Goal: Information Seeking & Learning: Learn about a topic

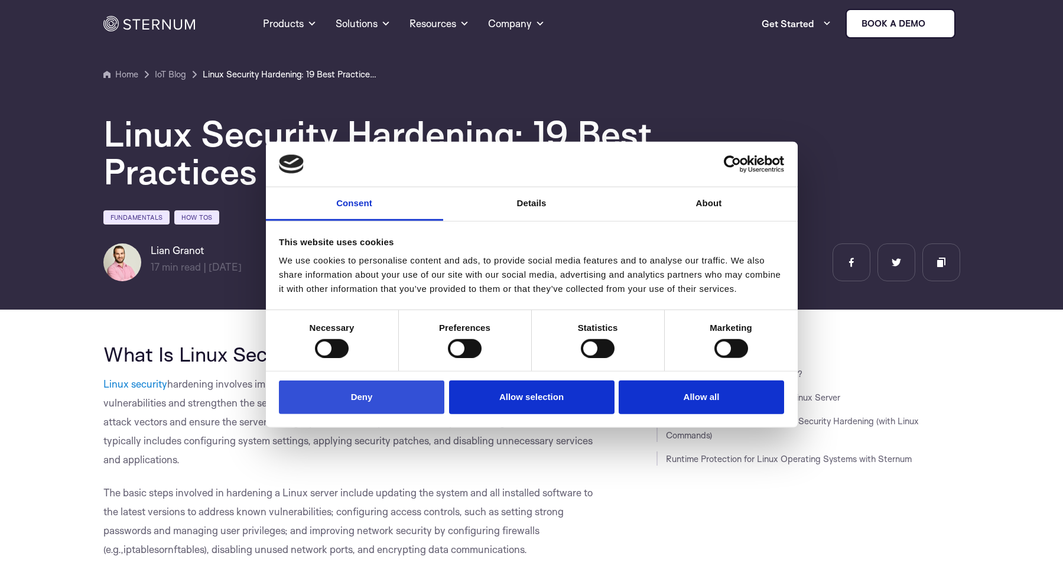
click at [406, 410] on button "Deny" at bounding box center [361, 397] width 165 height 34
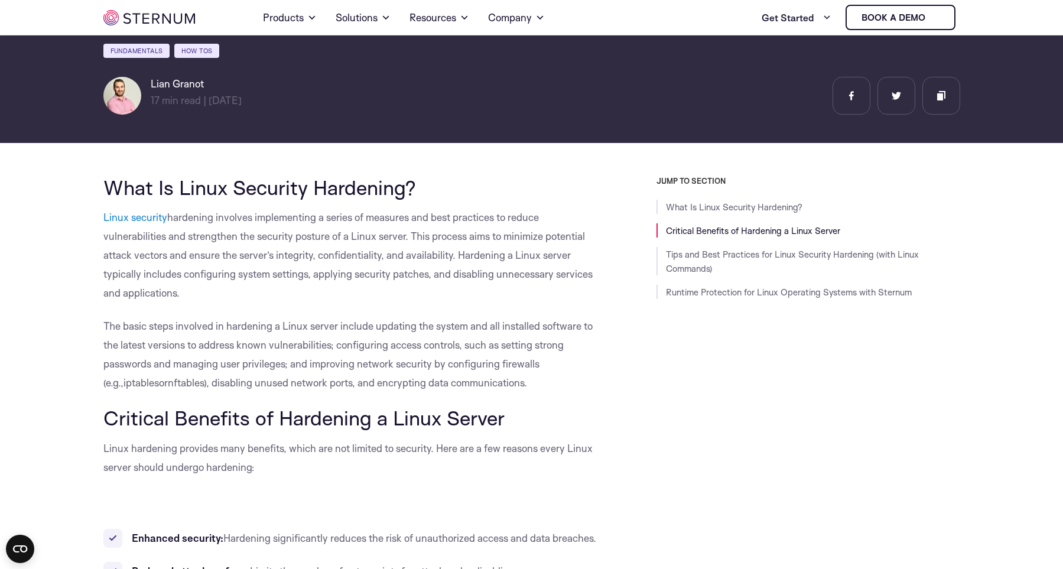
scroll to position [154, 0]
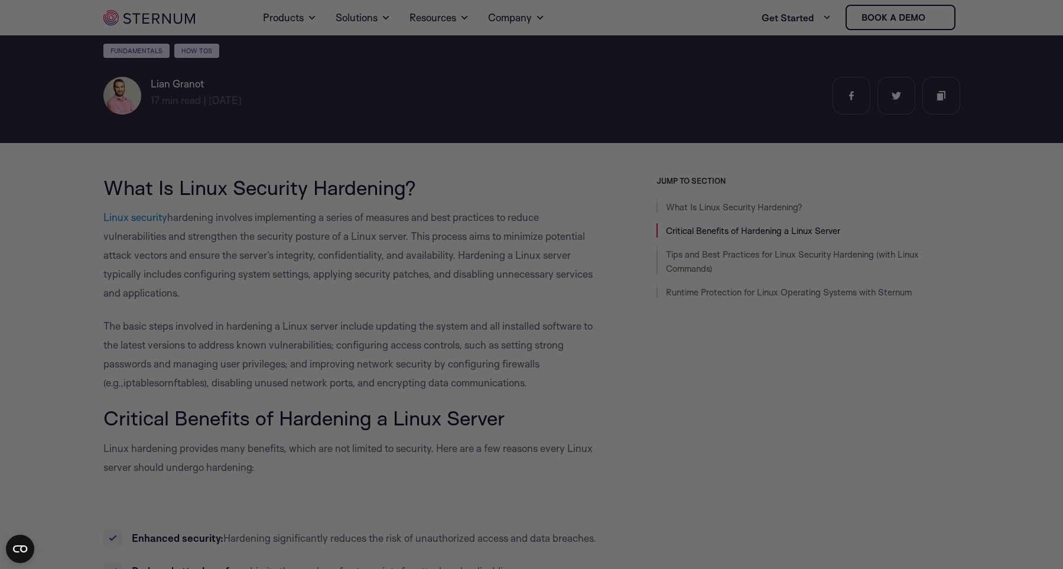
drag, startPoint x: 266, startPoint y: 406, endPoint x: 875, endPoint y: 170, distance: 652.9
click at [267, 405] on div at bounding box center [536, 287] width 1073 height 575
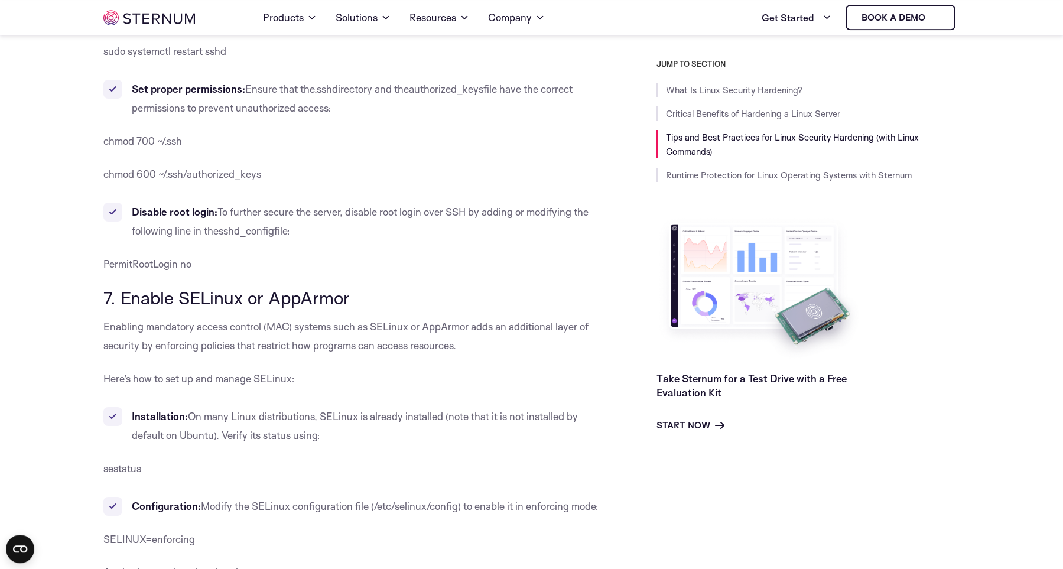
scroll to position [4312, 0]
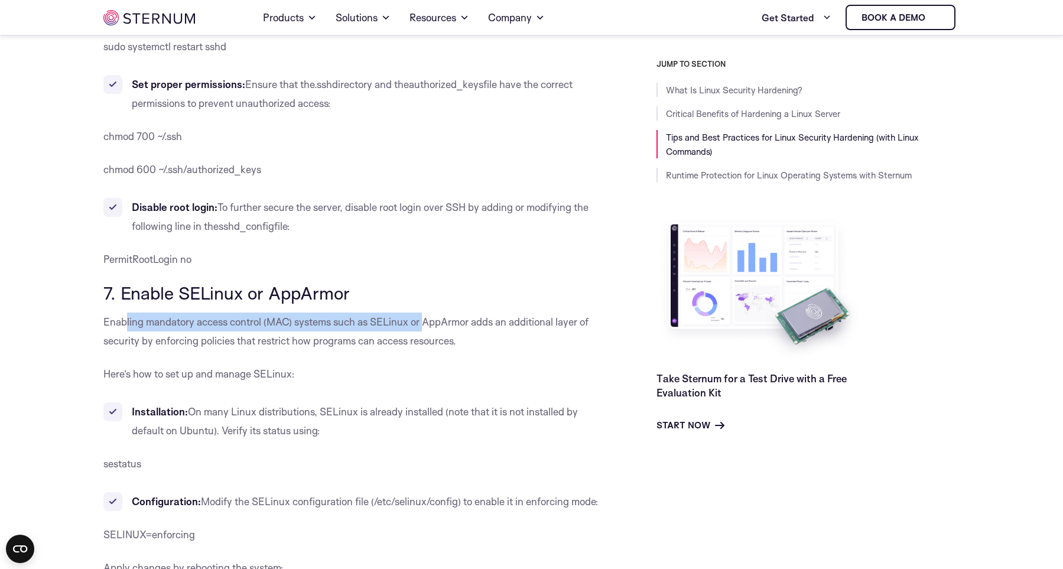
drag, startPoint x: 133, startPoint y: 282, endPoint x: 426, endPoint y: 281, distance: 292.4
click at [425, 315] on span "Enabling mandatory access control (MAC) systems such as SELinux or AppArmor add…" at bounding box center [345, 330] width 485 height 31
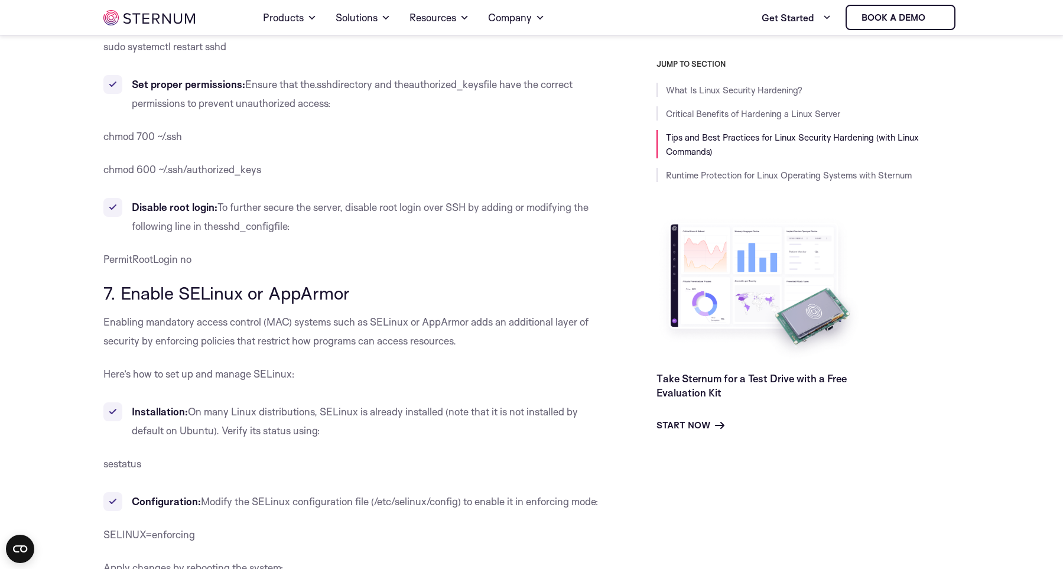
click at [262, 495] on span "Modify the SELinux configuration file (" at bounding box center [287, 501] width 173 height 12
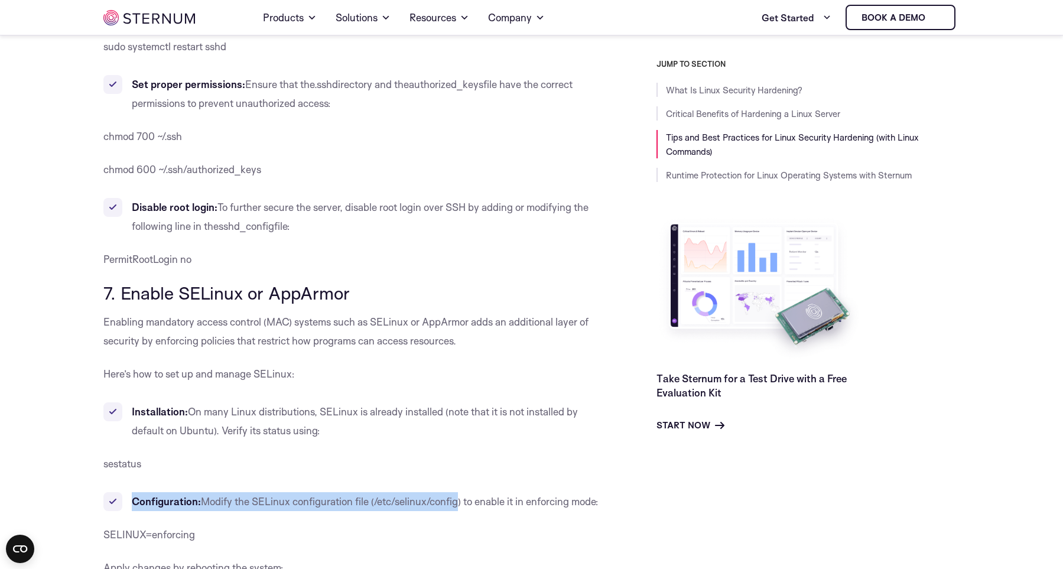
click at [262, 495] on span "Modify the SELinux configuration file (" at bounding box center [287, 501] width 173 height 12
drag, startPoint x: 262, startPoint y: 461, endPoint x: 595, endPoint y: 485, distance: 333.4
click at [594, 525] on p "SELINUX=enforcing" at bounding box center [353, 534] width 500 height 19
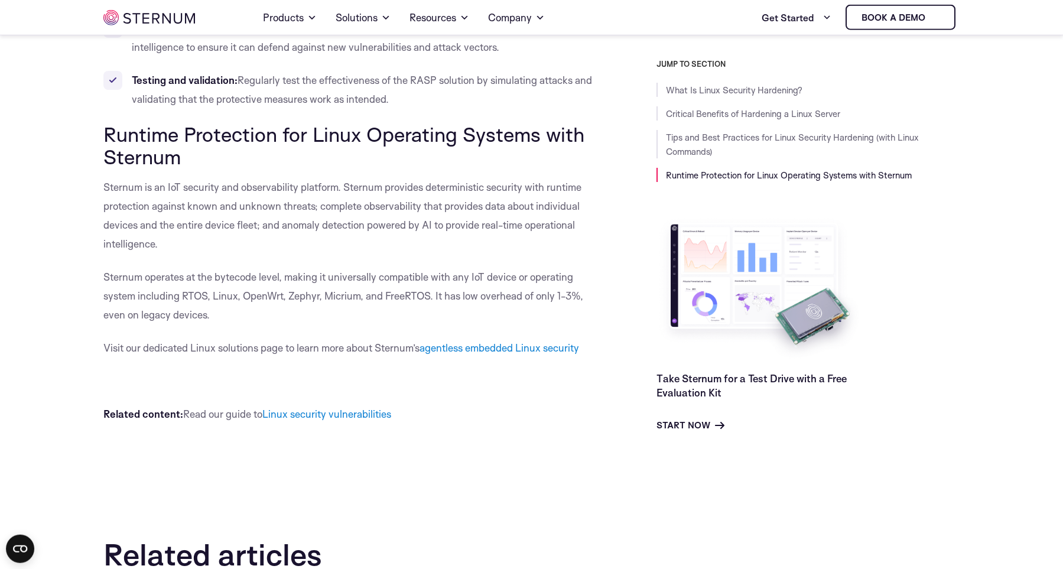
scroll to position [12137, 0]
